Goal: Task Accomplishment & Management: Use online tool/utility

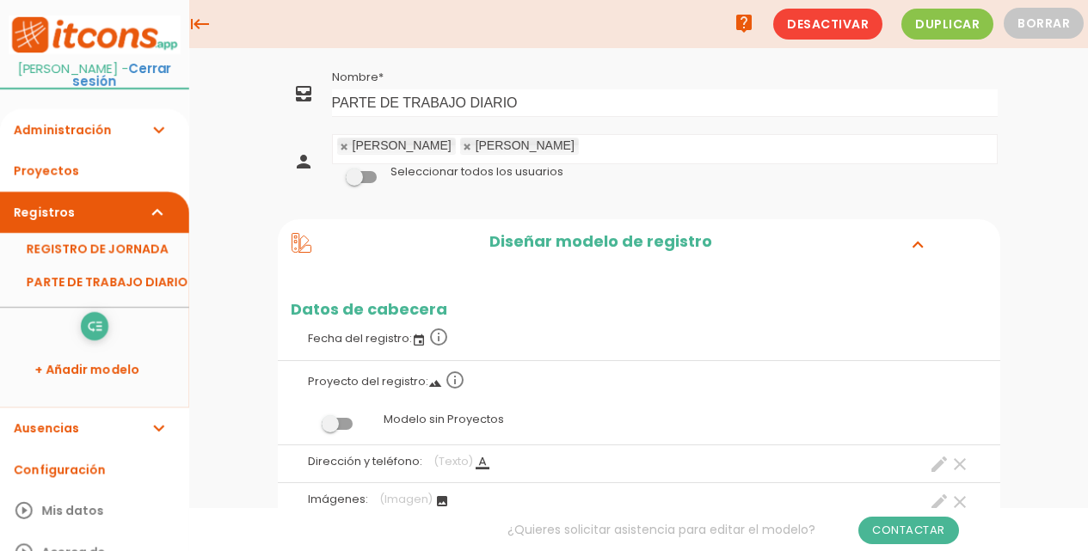
click at [557, 244] on h2 "Diseñar modelo de registro" at bounding box center [600, 244] width 579 height 22
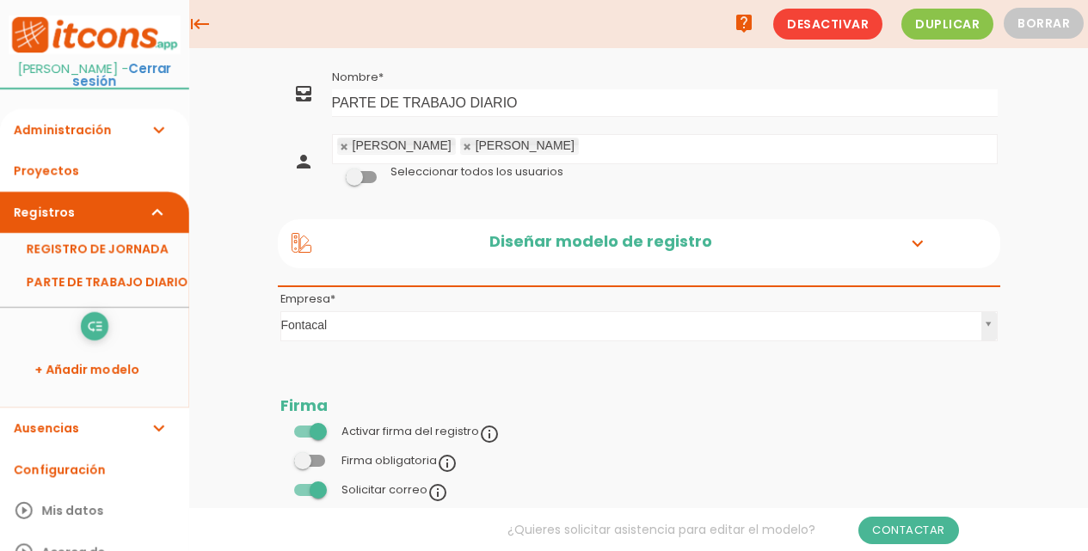
click at [557, 244] on h2 "Diseñar modelo de registro" at bounding box center [600, 244] width 579 height 22
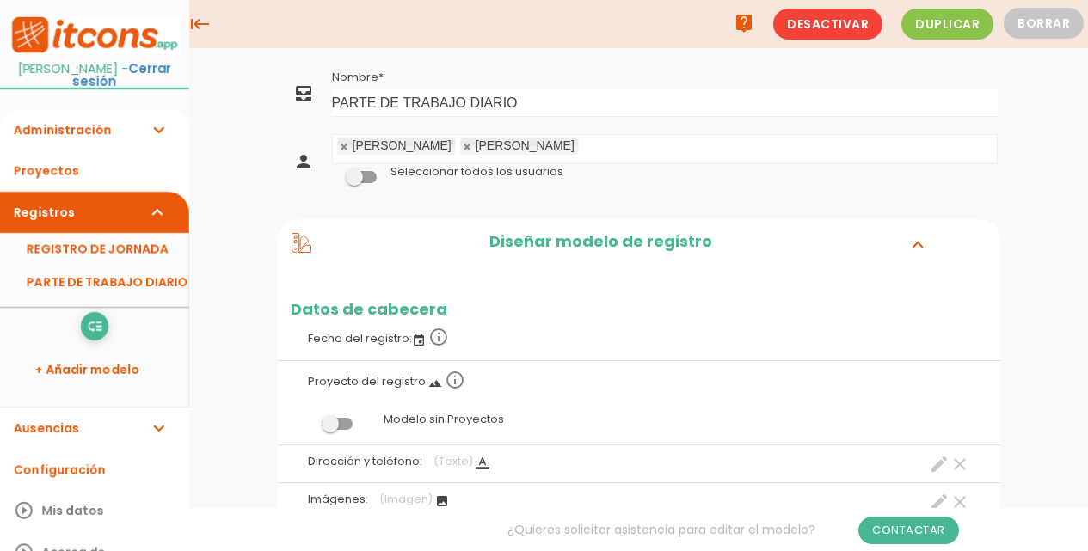
click at [557, 244] on h2 "Diseñar modelo de registro" at bounding box center [600, 244] width 579 height 22
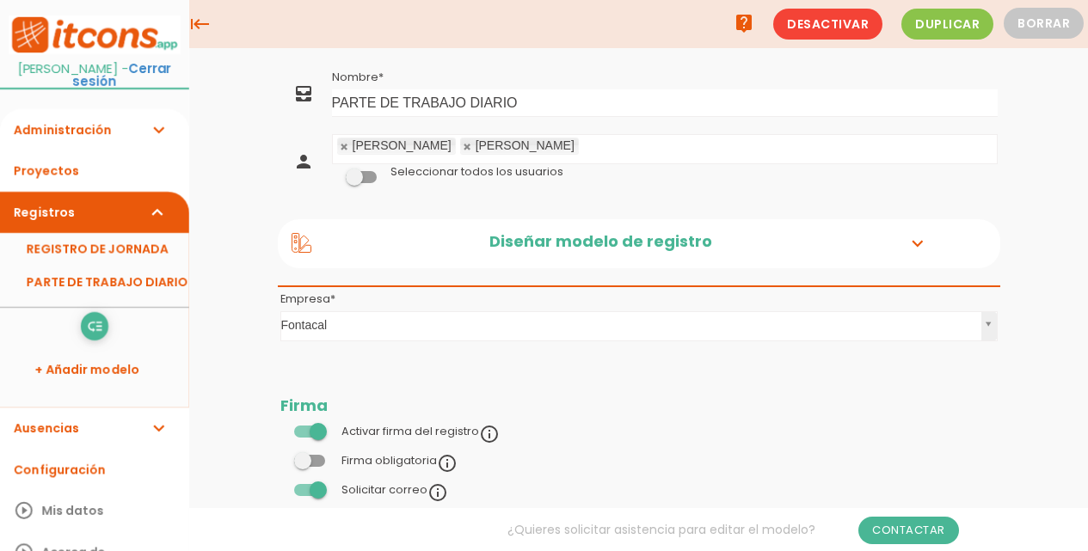
click at [557, 244] on h2 "Diseñar modelo de registro" at bounding box center [600, 244] width 579 height 22
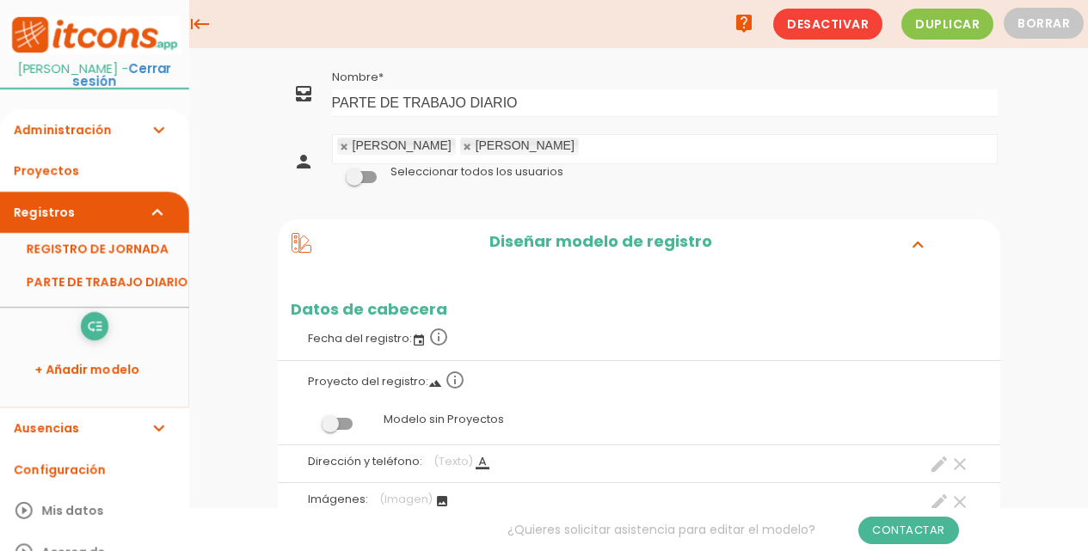
click at [157, 266] on link "PARTE DE TRABAJO DIARIO" at bounding box center [94, 282] width 189 height 33
